Goal: Task Accomplishment & Management: Use online tool/utility

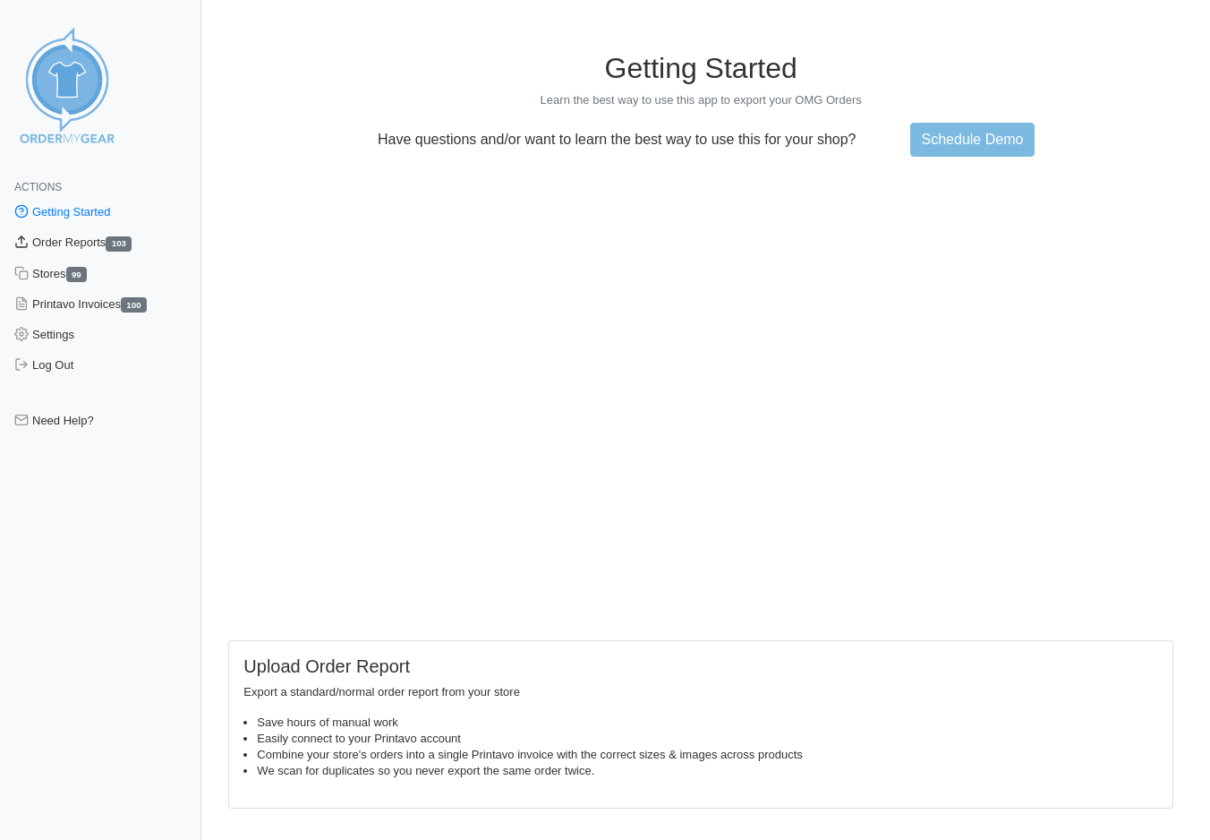
click at [104, 244] on link "Order Reports 103" at bounding box center [100, 242] width 201 height 30
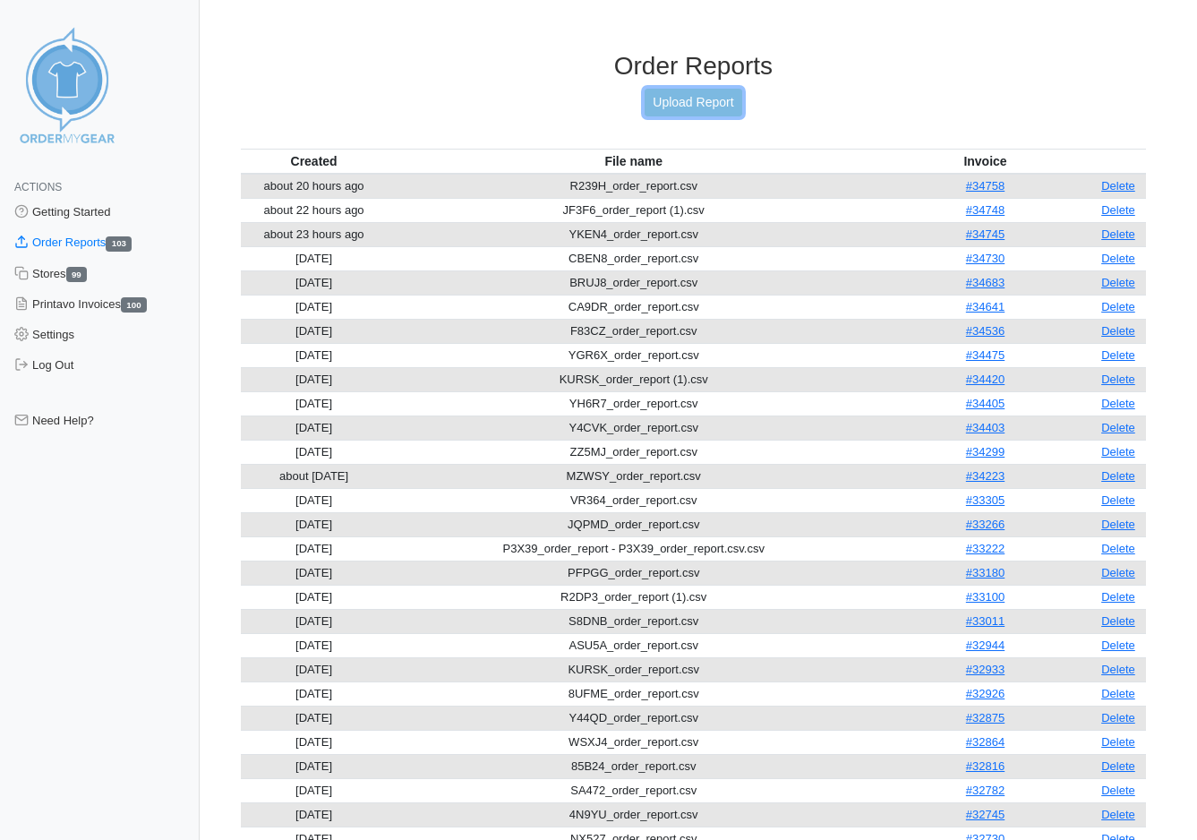
click at [714, 95] on link "Upload Report" at bounding box center [693, 103] width 97 height 28
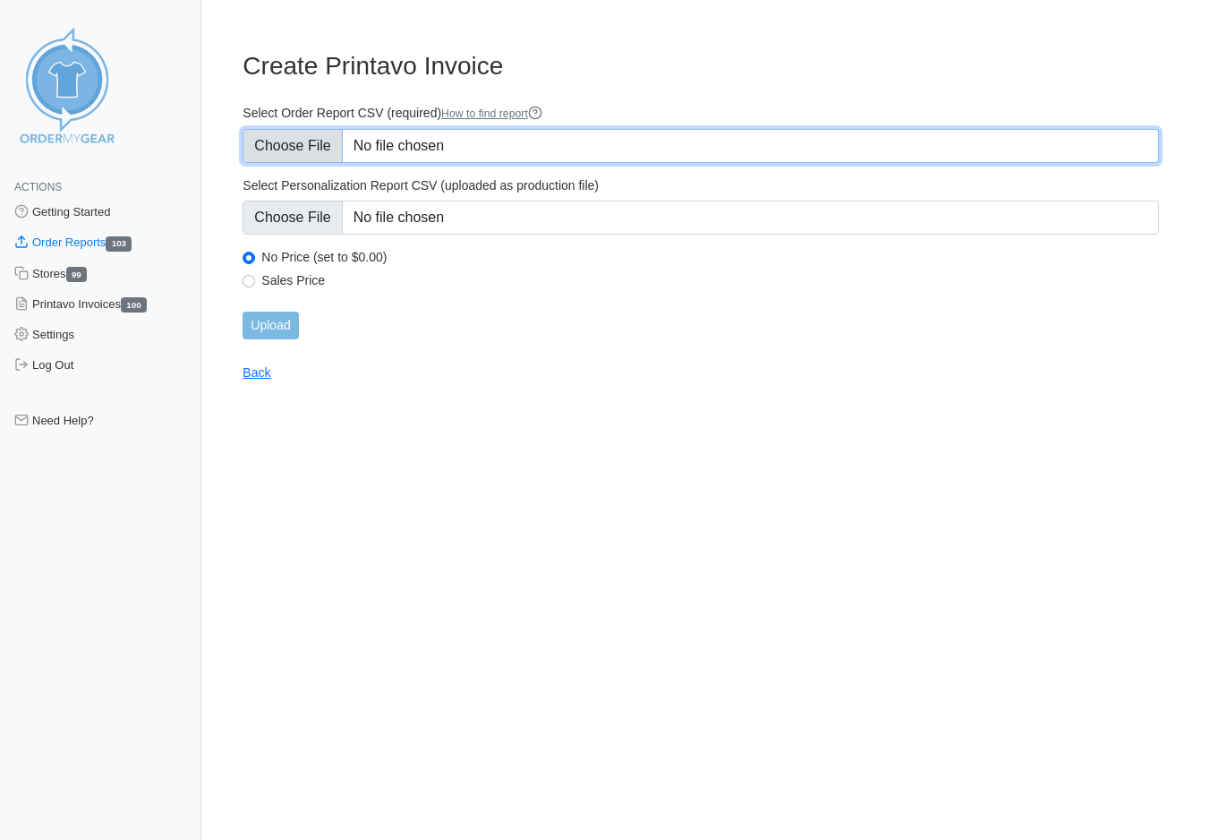
click at [301, 142] on input "Select Order Report CSV (required) How to find report" at bounding box center [701, 146] width 917 height 34
type input "C:\fakepath\RKA3F_order_report.csv"
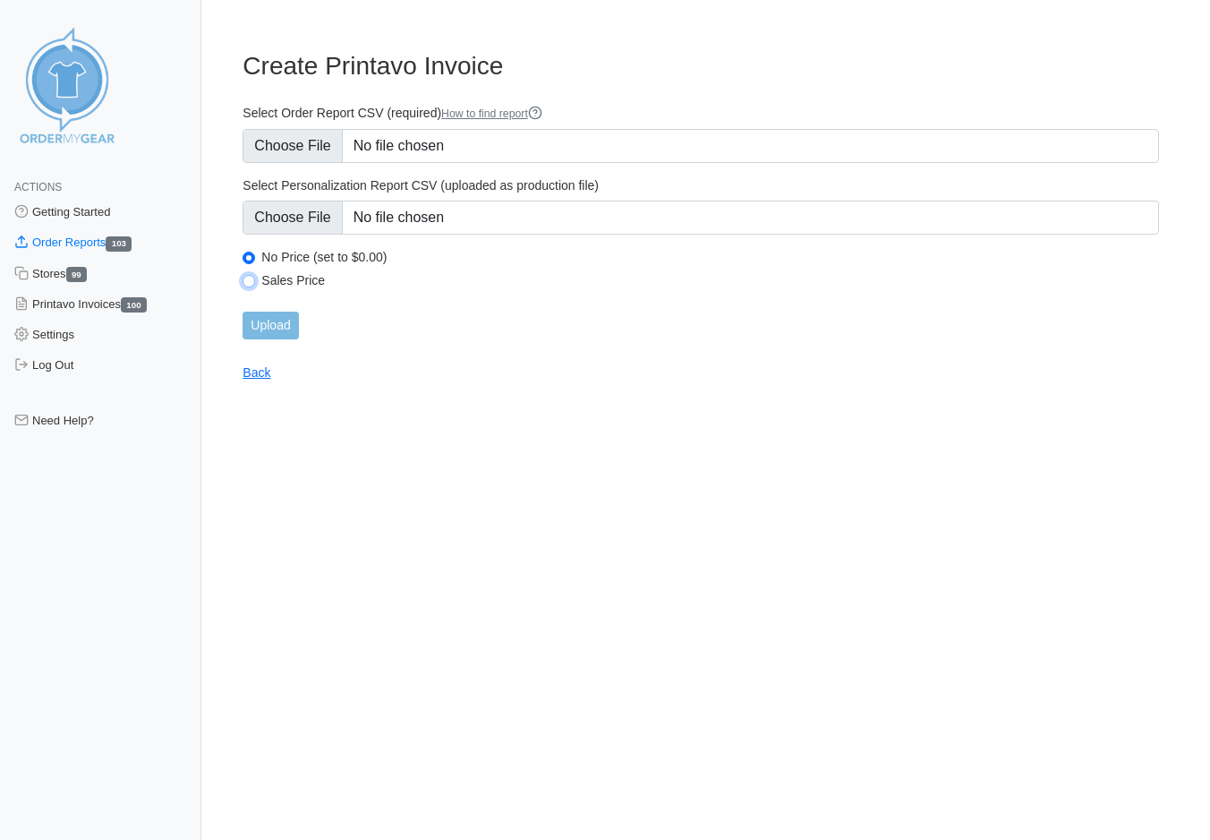
click at [251, 281] on input "Sales Price" at bounding box center [249, 281] width 13 height 13
radio input "true"
click at [260, 322] on input "Upload" at bounding box center [270, 326] width 55 height 28
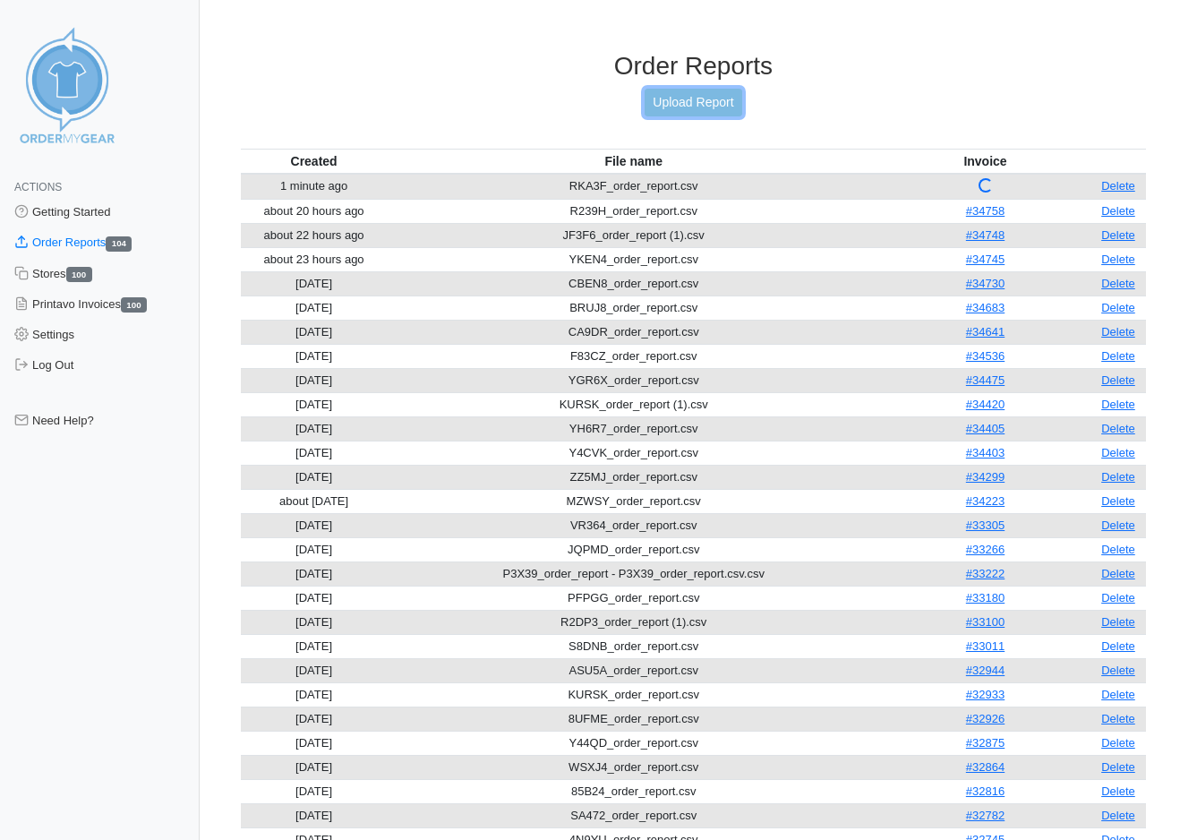
click at [713, 99] on link "Upload Report" at bounding box center [693, 103] width 97 height 28
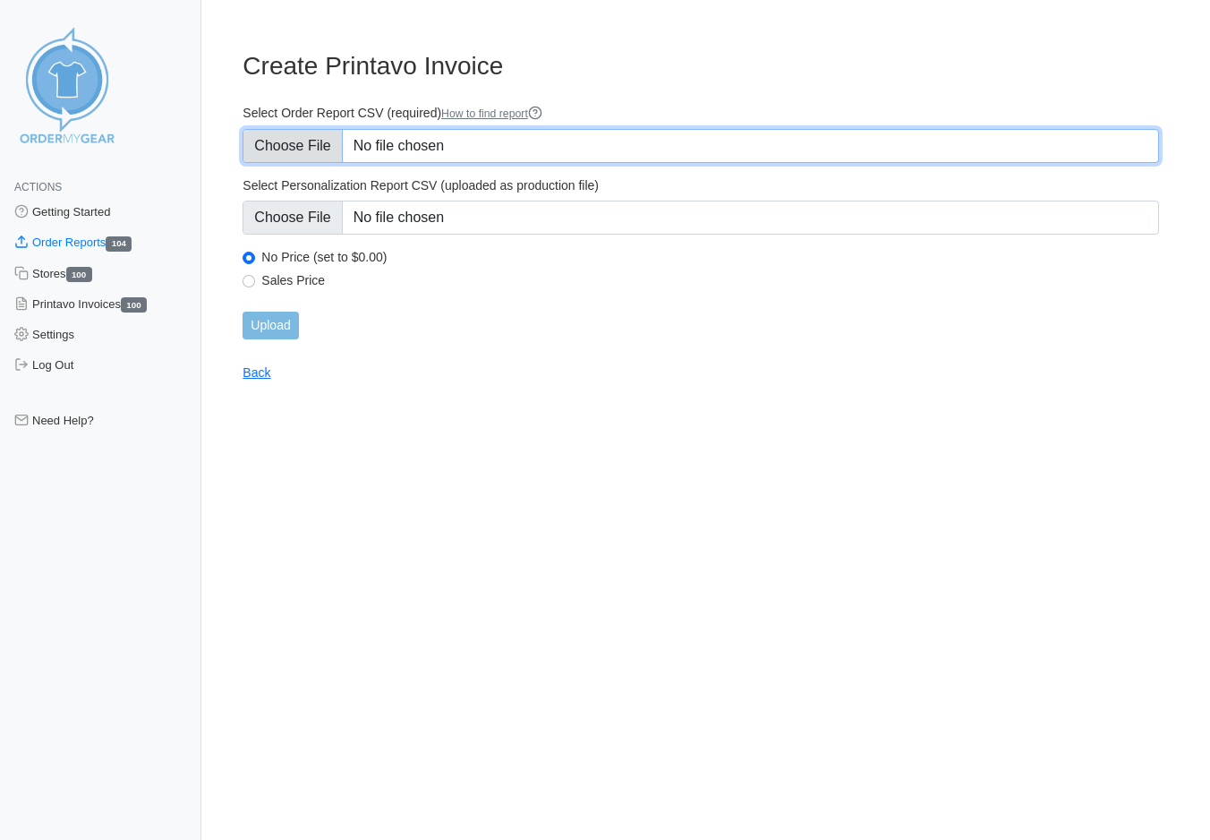
click at [281, 141] on input "Select Order Report CSV (required) How to find report" at bounding box center [701, 146] width 917 height 34
type input "C:\fakepath\PMHY2_order_report.csv"
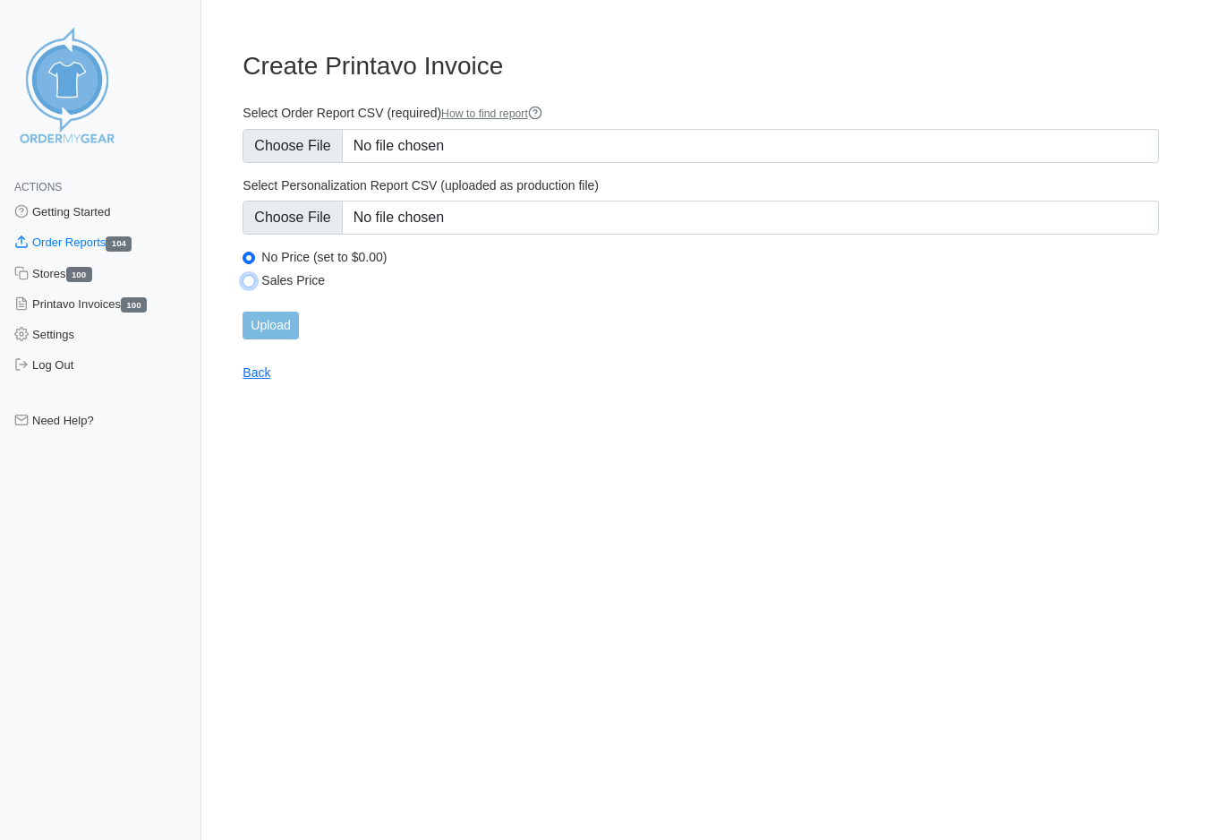
click at [245, 275] on input "Sales Price" at bounding box center [249, 281] width 13 height 13
radio input "true"
click at [277, 327] on input "Upload" at bounding box center [270, 326] width 55 height 28
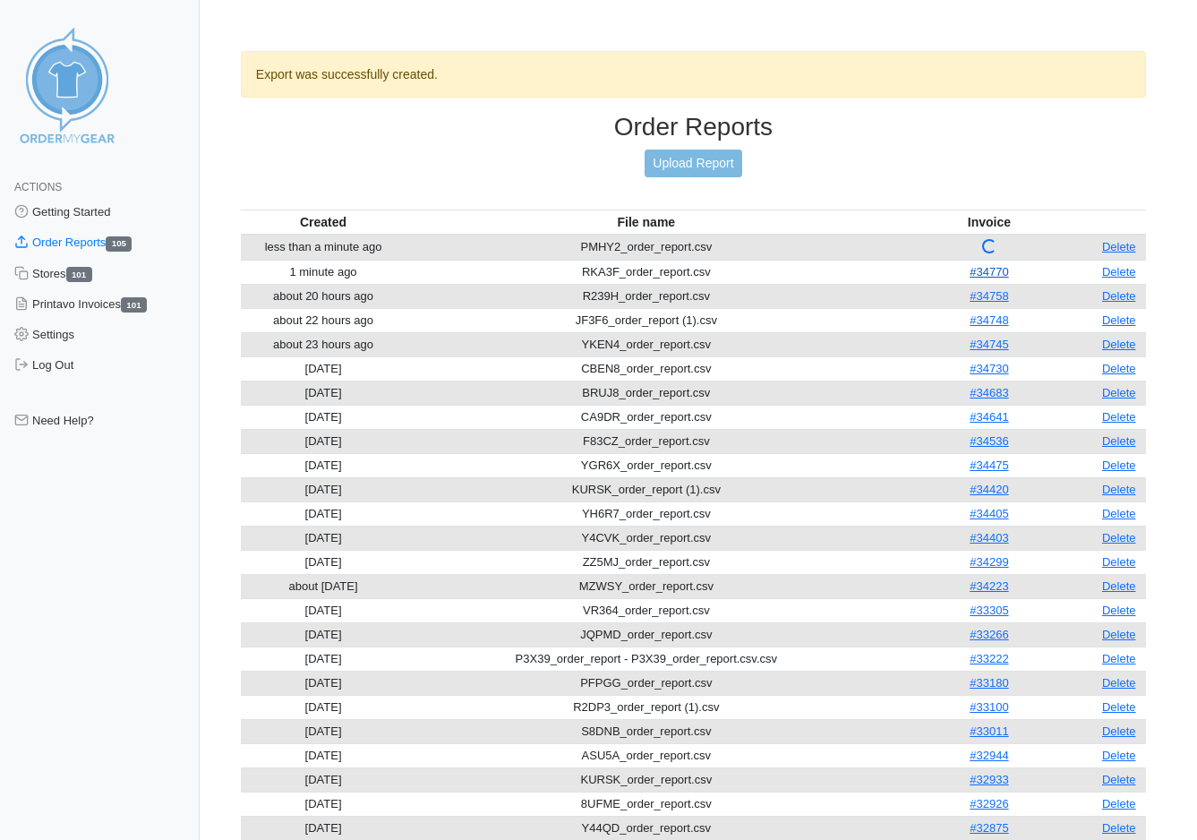
click at [982, 269] on link "#34770" at bounding box center [988, 271] width 38 height 13
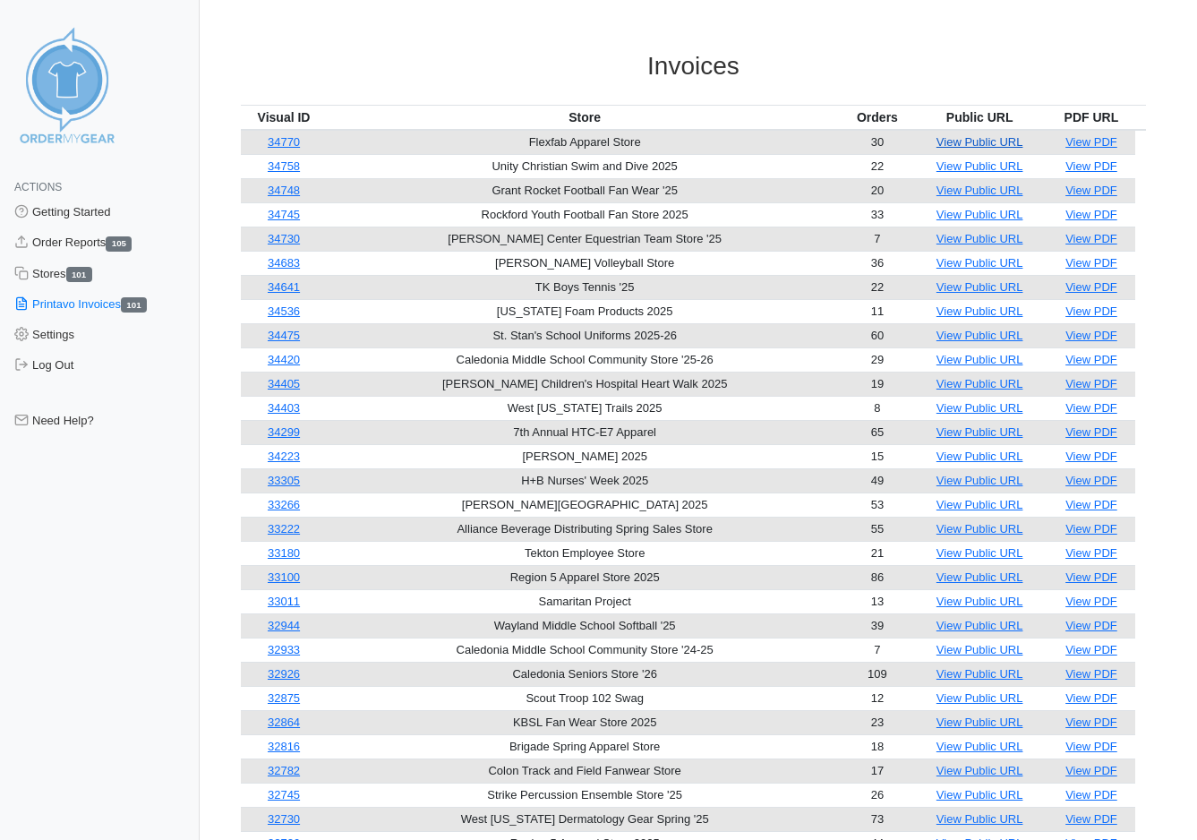
click at [969, 141] on link "View Public URL" at bounding box center [979, 141] width 87 height 13
click at [94, 244] on link "Order Reports 105" at bounding box center [100, 242] width 200 height 30
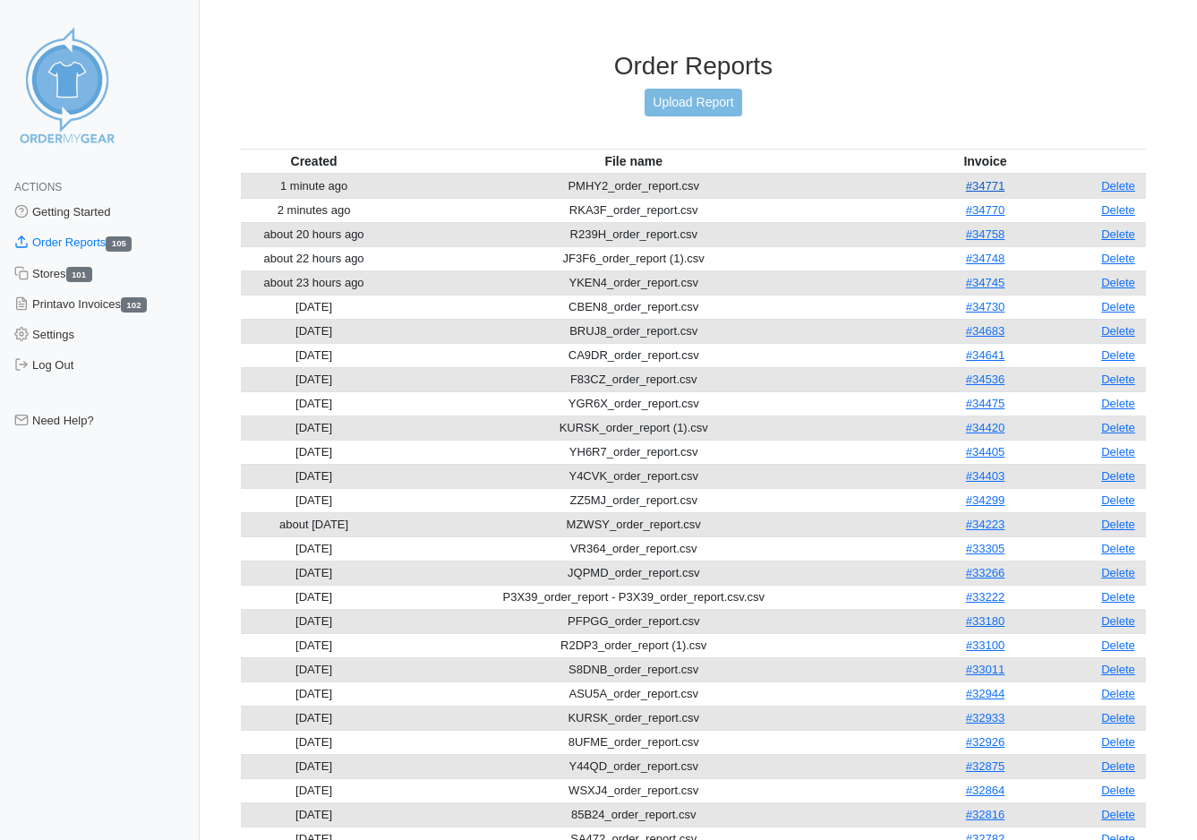
click at [978, 188] on link "#34771" at bounding box center [985, 185] width 38 height 13
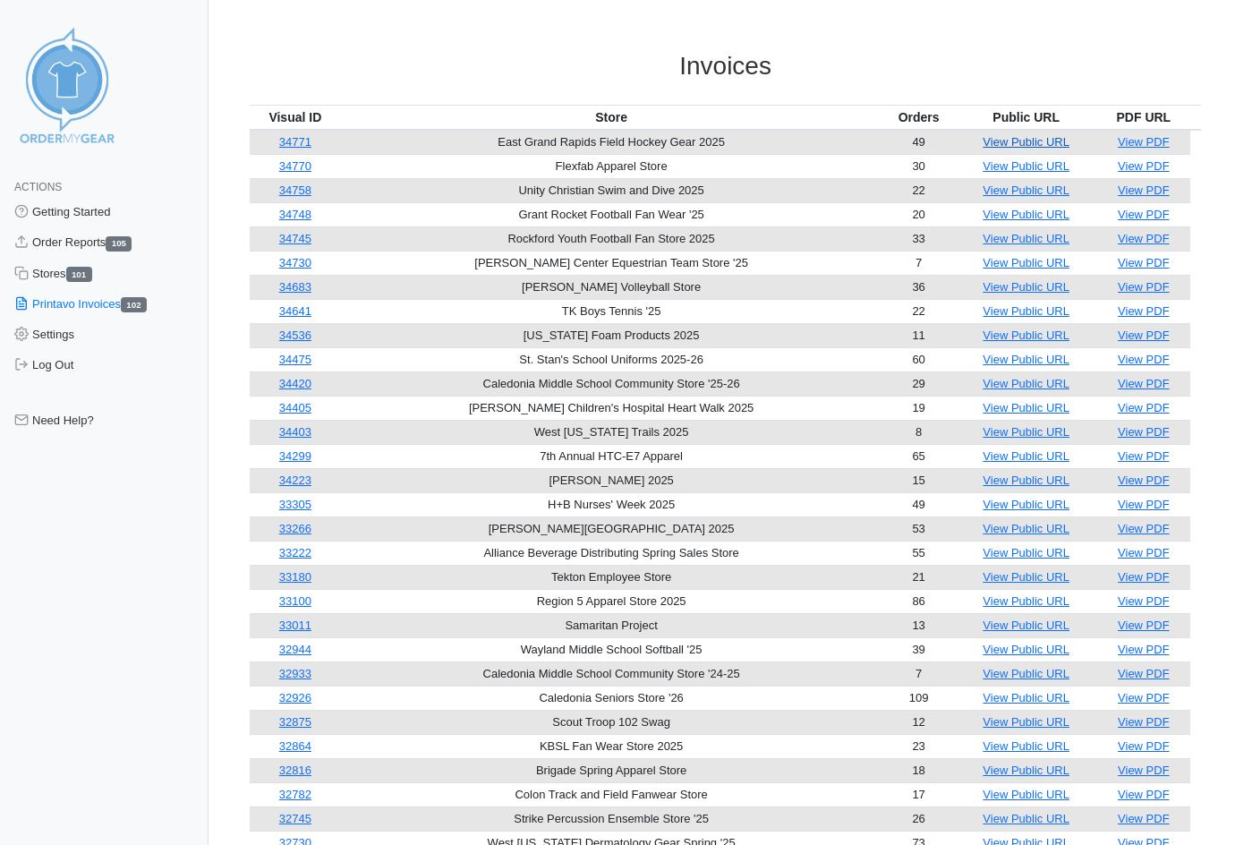
click at [1011, 141] on link "View Public URL" at bounding box center [1026, 141] width 87 height 13
